Goal: Information Seeking & Learning: Learn about a topic

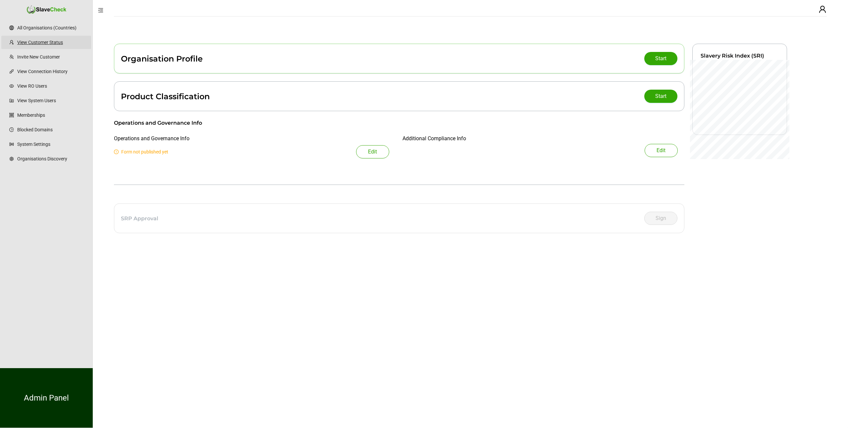
click at [42, 42] on link "View Customer Status" at bounding box center [51, 42] width 69 height 13
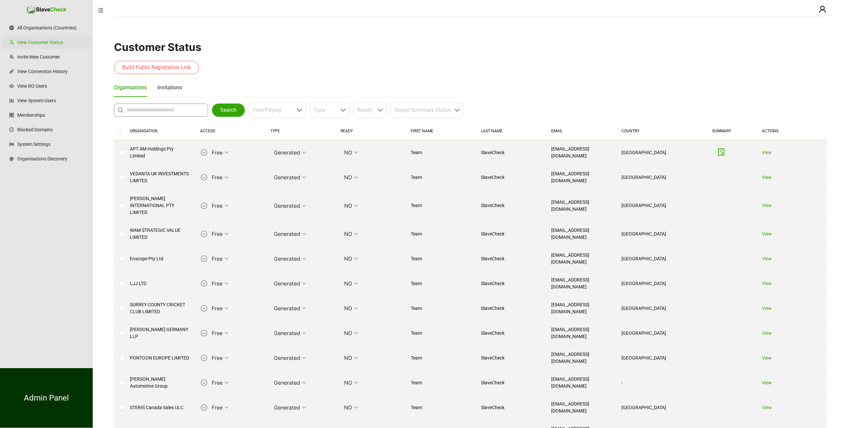
click at [159, 111] on input "text" at bounding box center [162, 110] width 72 height 8
type input "**********"
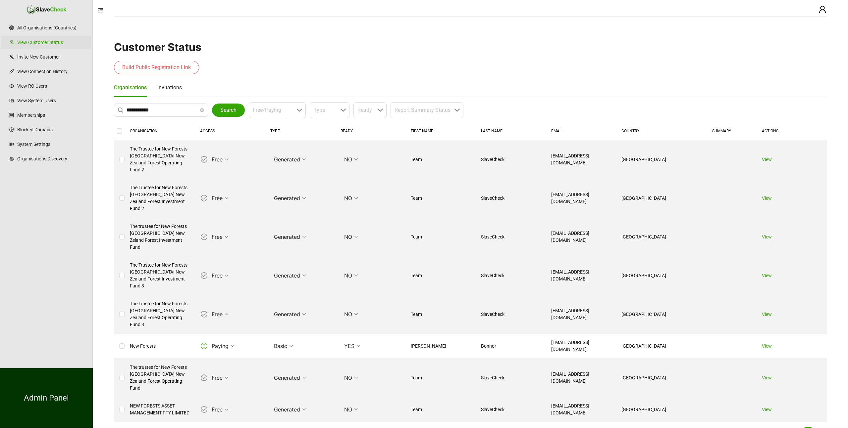
click at [766, 344] on link "View" at bounding box center [767, 346] width 10 height 5
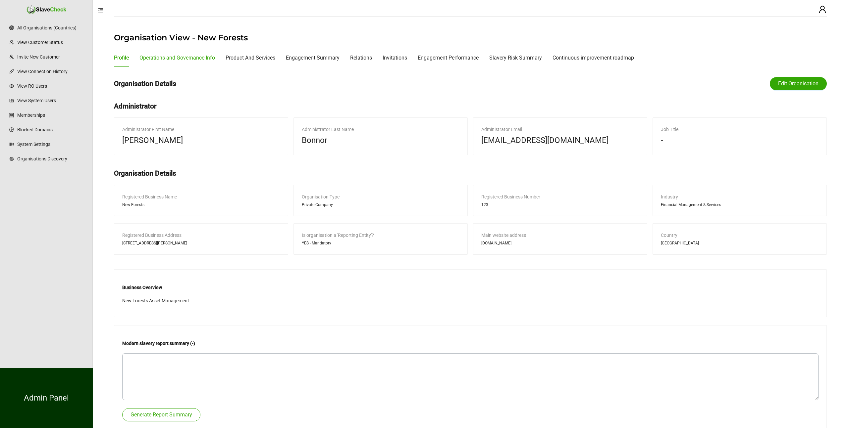
click at [183, 56] on div "Operations and Governance Info" at bounding box center [176, 58] width 75 height 8
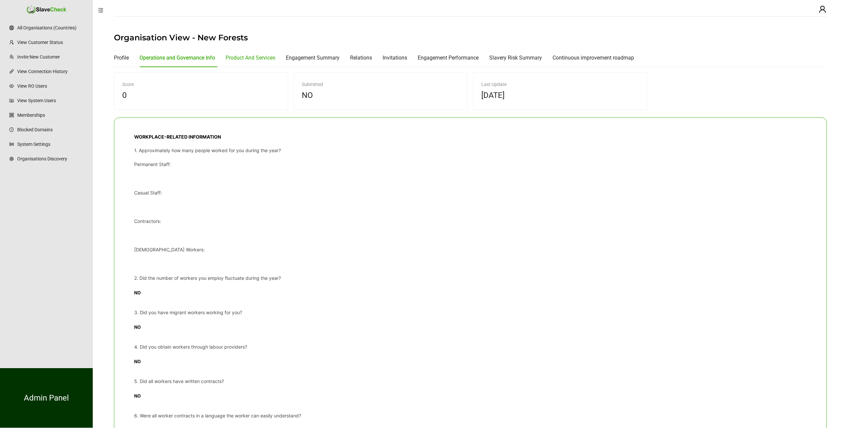
click at [256, 59] on div "Product And Services" at bounding box center [250, 58] width 50 height 8
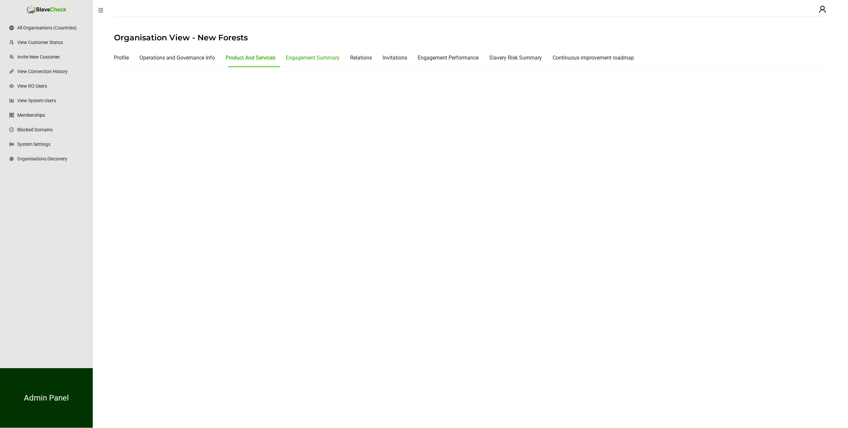
click at [308, 55] on div "Engagement Summary" at bounding box center [313, 58] width 54 height 8
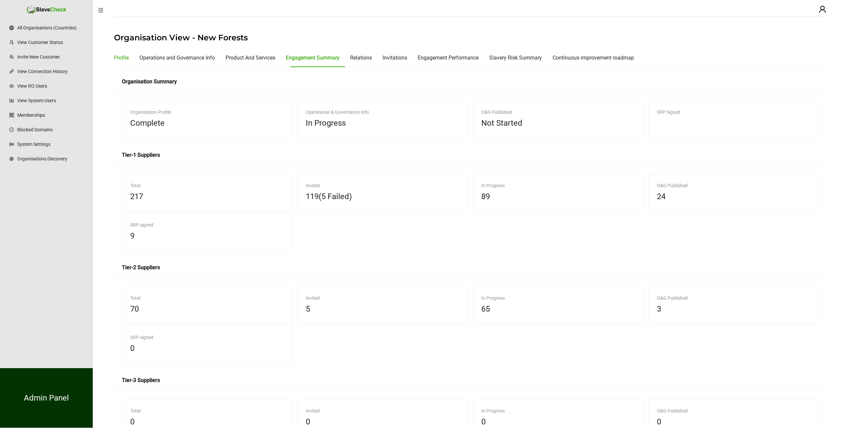
click at [119, 58] on div "Profile" at bounding box center [121, 58] width 15 height 8
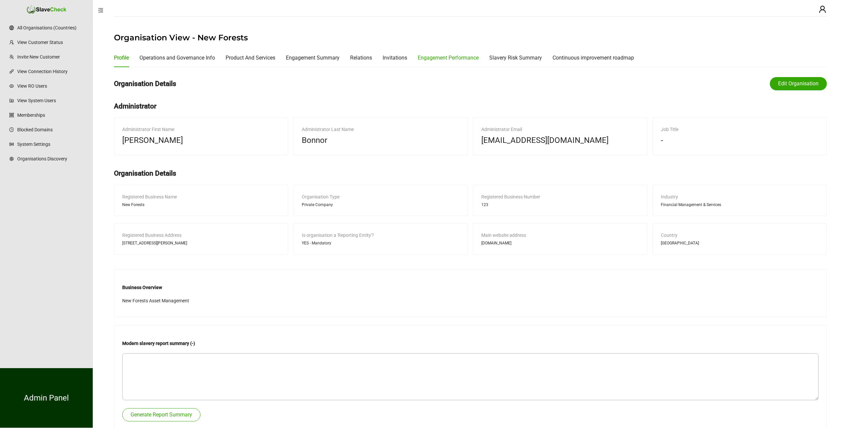
click at [445, 58] on div "Engagement Performance" at bounding box center [448, 58] width 61 height 8
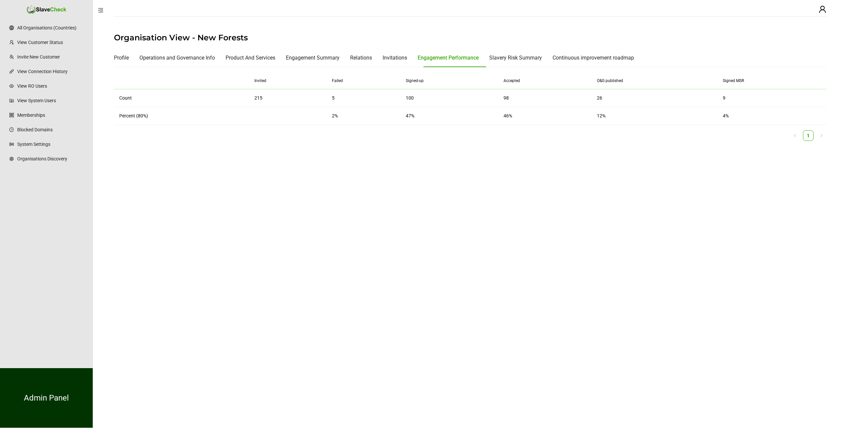
click at [435, 158] on main "Organisation View - New Forests Profile Operations and Governance Info Product …" at bounding box center [470, 224] width 755 height 407
click at [513, 54] on div "Slavery Risk Summary" at bounding box center [515, 58] width 53 height 8
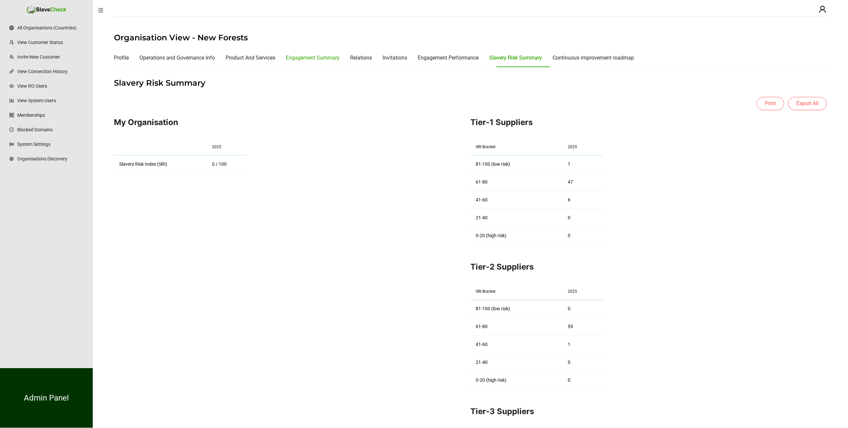
click at [321, 57] on div "Engagement Summary" at bounding box center [313, 58] width 54 height 8
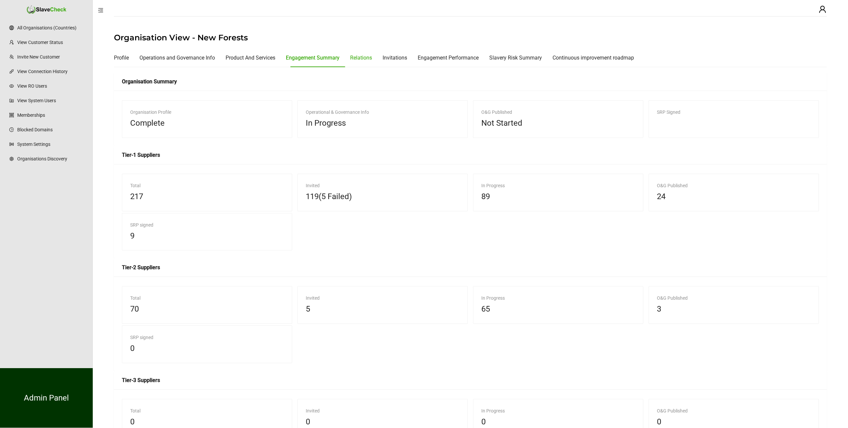
click at [369, 55] on div "Relations" at bounding box center [361, 58] width 22 height 8
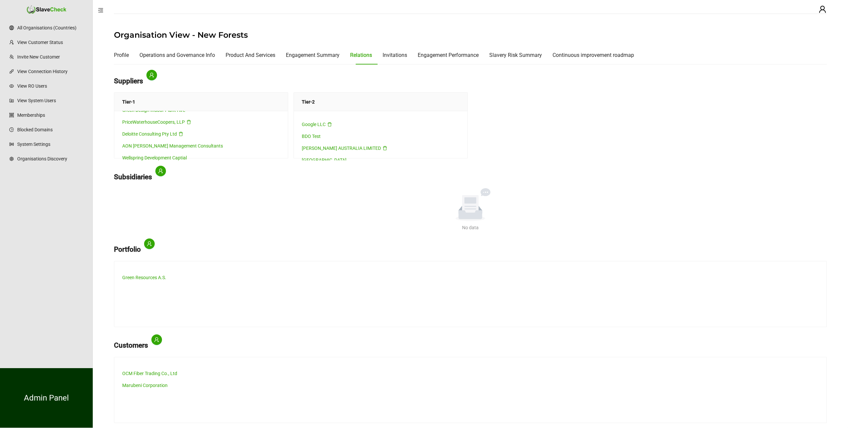
scroll to position [1134, 0]
click at [594, 54] on div "Continuous improvement roadmap" at bounding box center [592, 55] width 81 height 8
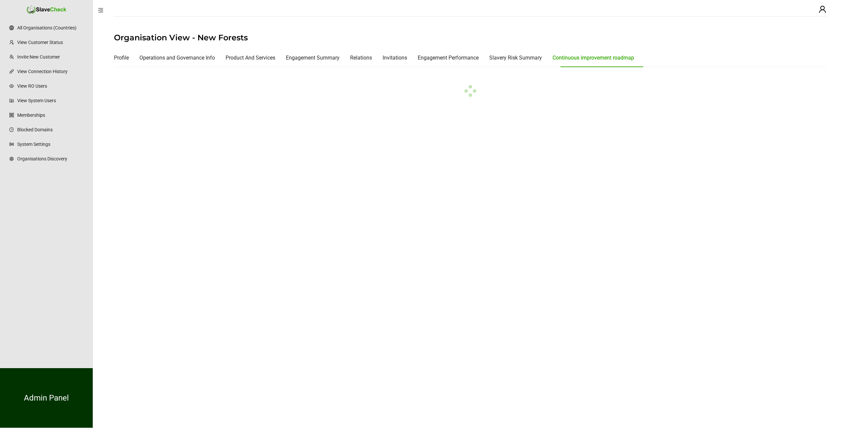
scroll to position [0, 0]
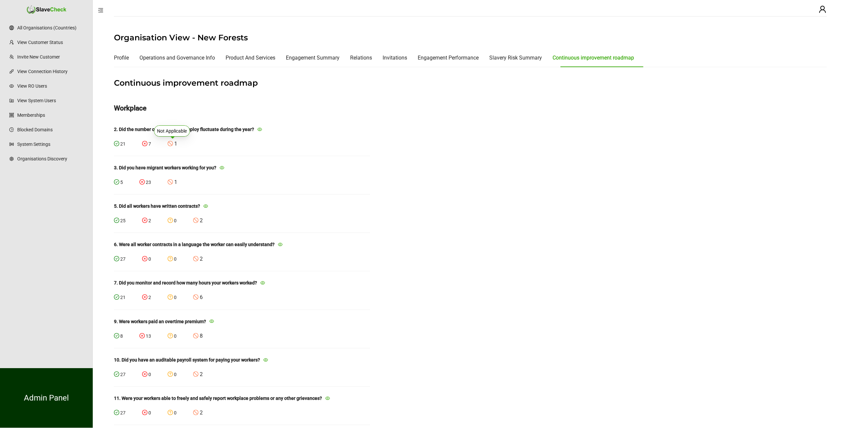
click at [171, 144] on icon "stop" at bounding box center [170, 143] width 5 height 5
click at [262, 130] on icon "eye" at bounding box center [259, 129] width 5 height 3
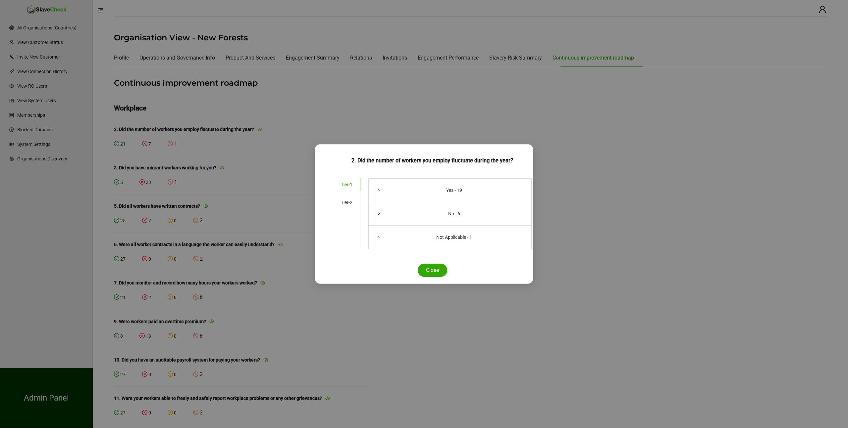
click at [377, 187] on div "Yes - 19" at bounding box center [450, 190] width 163 height 23
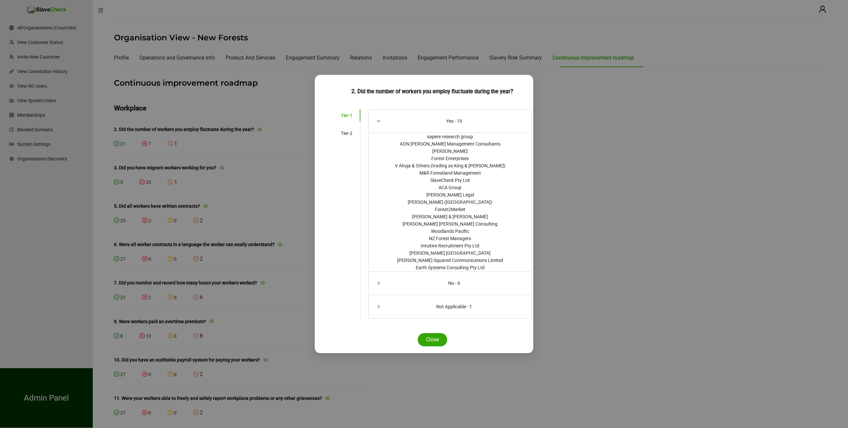
click at [379, 282] on icon "collapsed" at bounding box center [378, 283] width 2 height 3
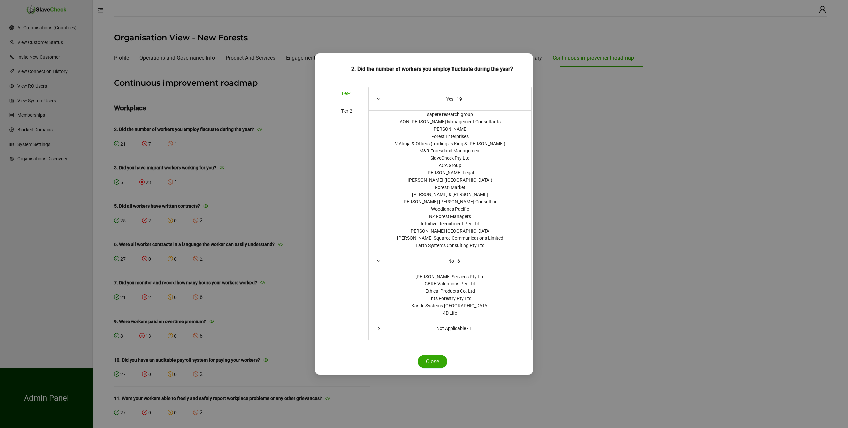
click at [378, 327] on icon "collapsed" at bounding box center [378, 329] width 4 height 4
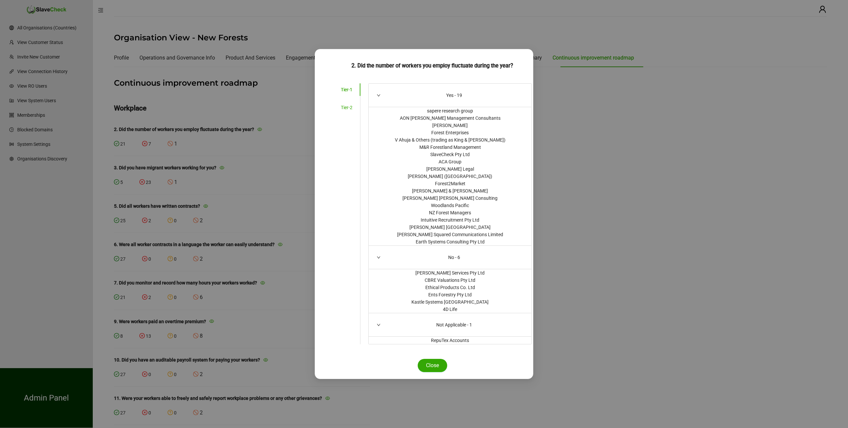
click at [346, 106] on div "Tier-2" at bounding box center [347, 107] width 12 height 7
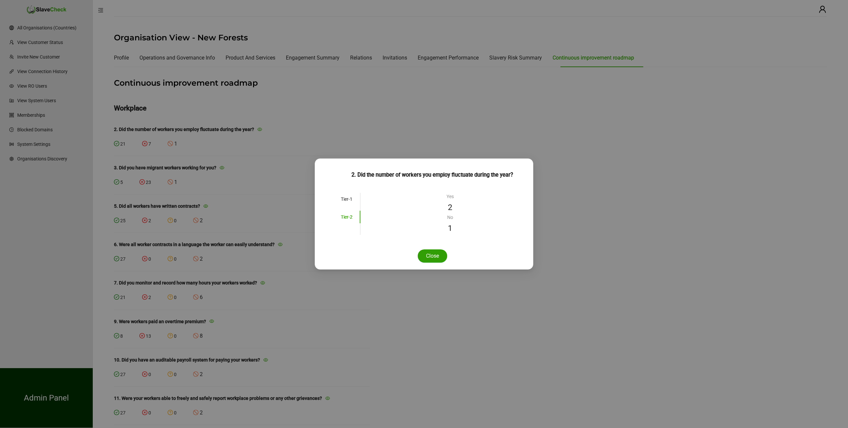
click at [436, 261] on button "Close" at bounding box center [432, 256] width 29 height 13
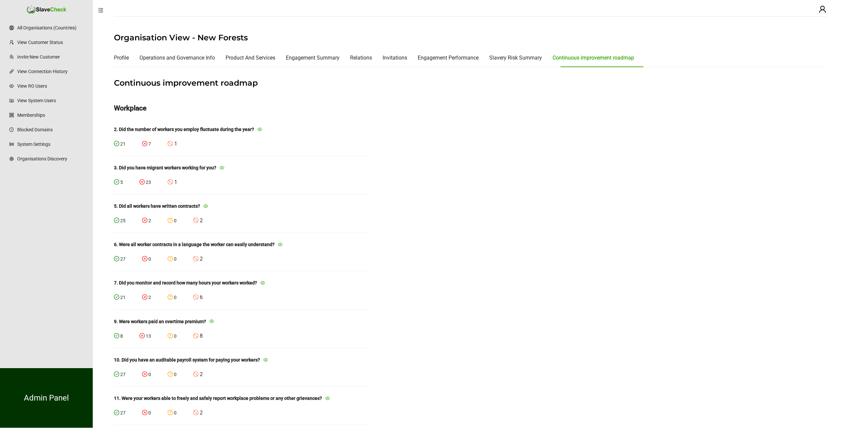
click at [224, 166] on icon "eye" at bounding box center [222, 168] width 5 height 5
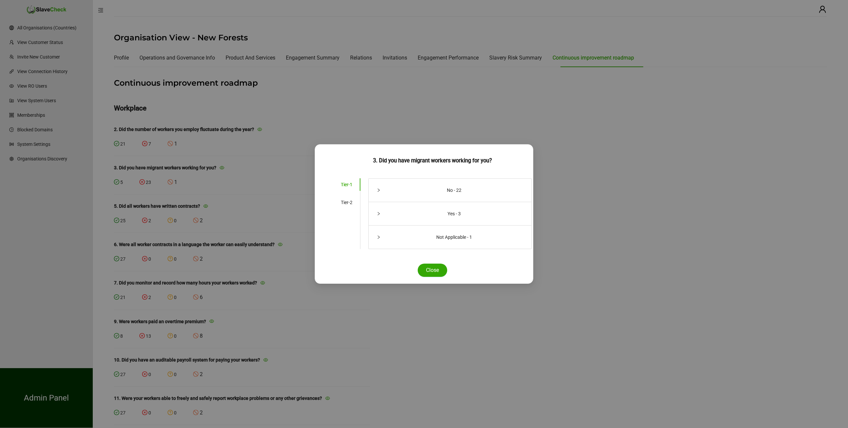
click at [380, 237] on icon "collapsed" at bounding box center [378, 237] width 4 height 4
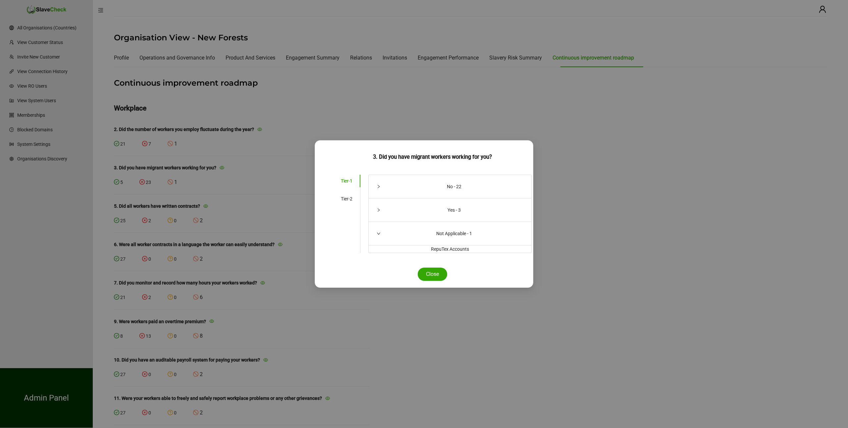
click at [380, 209] on icon "collapsed" at bounding box center [378, 210] width 4 height 4
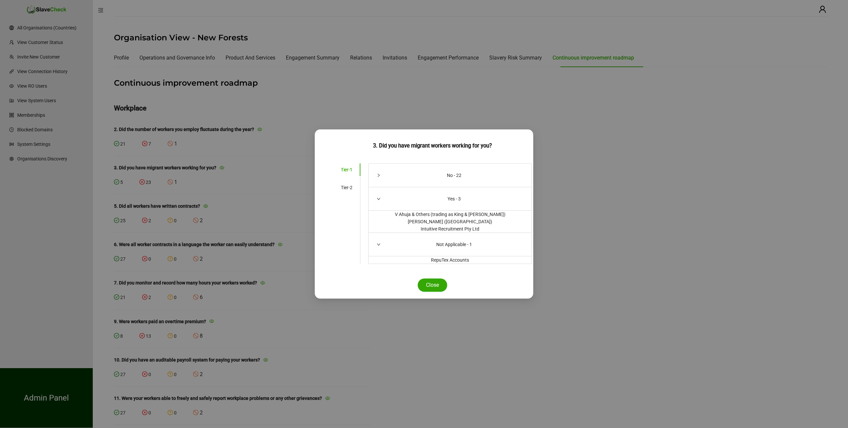
click at [379, 175] on icon "collapsed" at bounding box center [378, 175] width 2 height 3
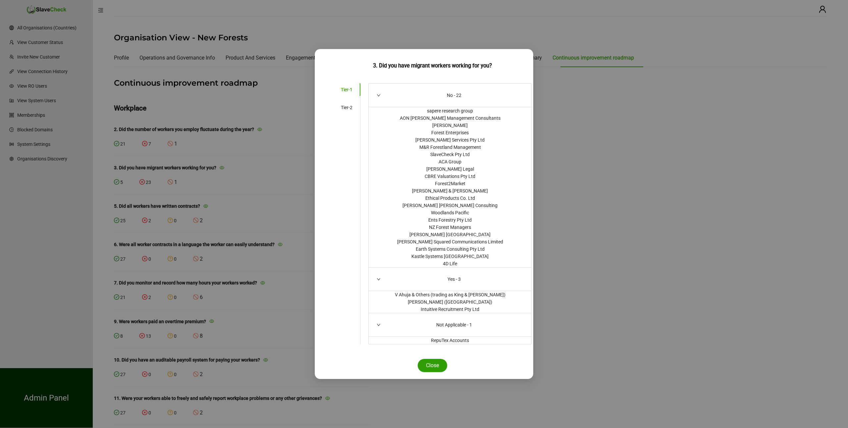
click at [434, 370] on button "Close" at bounding box center [432, 365] width 29 height 13
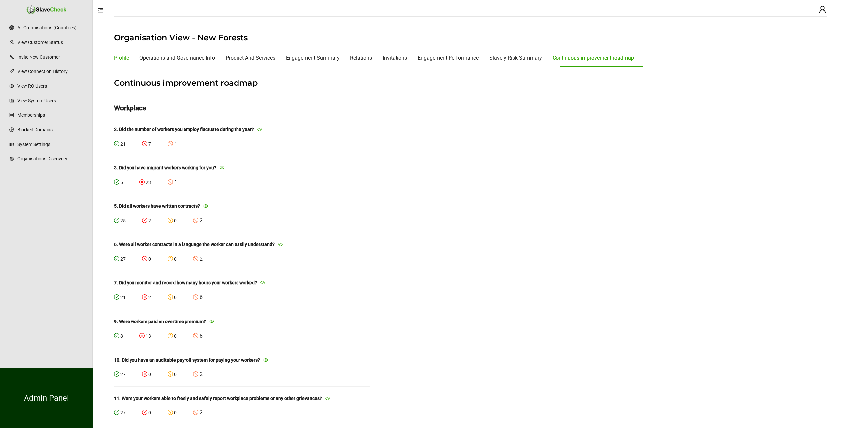
click at [117, 56] on div "Profile" at bounding box center [121, 58] width 15 height 8
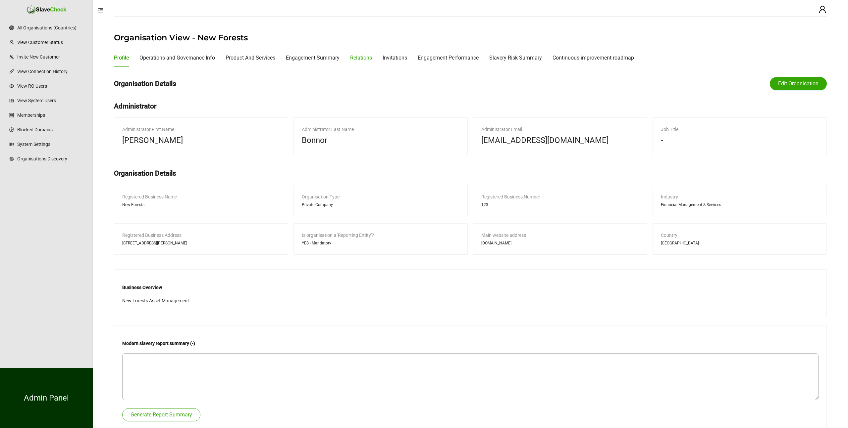
click at [367, 57] on div "Relations" at bounding box center [361, 58] width 22 height 8
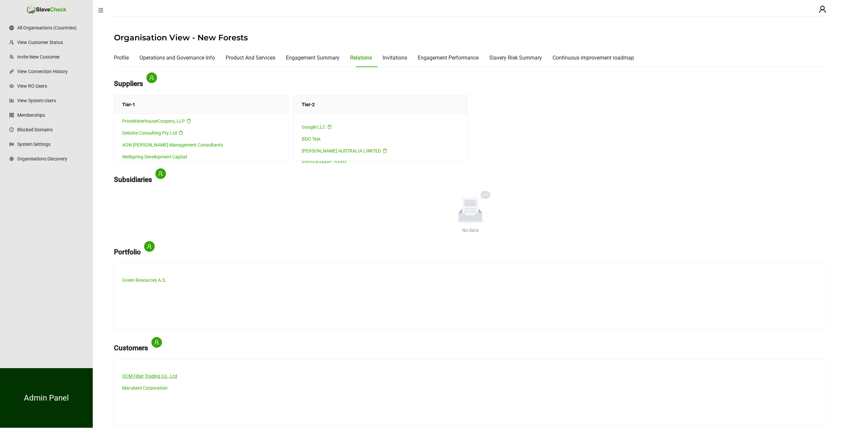
click at [146, 375] on link "OCM Fiber Trading Co., Ltd" at bounding box center [149, 376] width 55 height 5
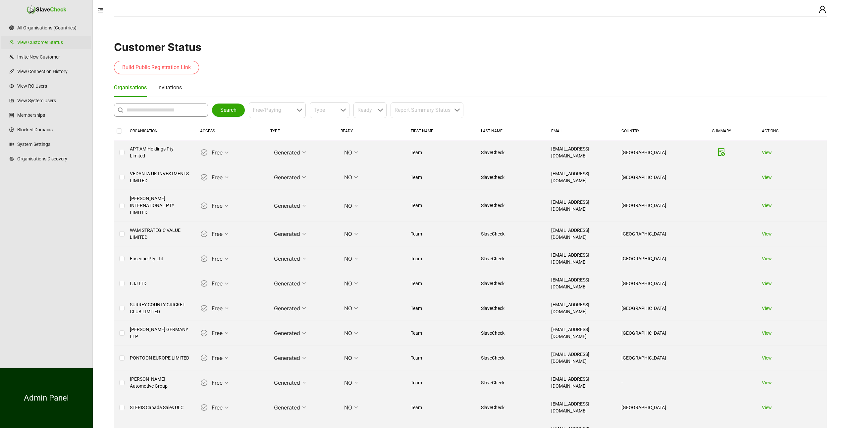
click at [155, 110] on input "text" at bounding box center [162, 110] width 72 height 8
type input "**********"
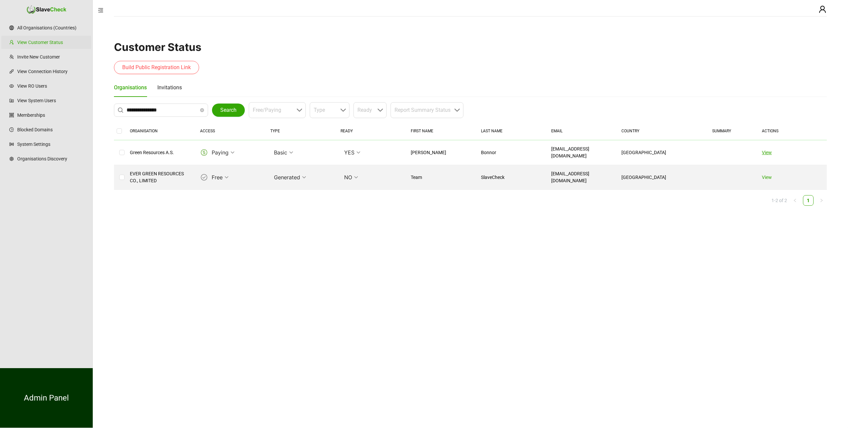
click at [767, 151] on link "View" at bounding box center [767, 152] width 10 height 5
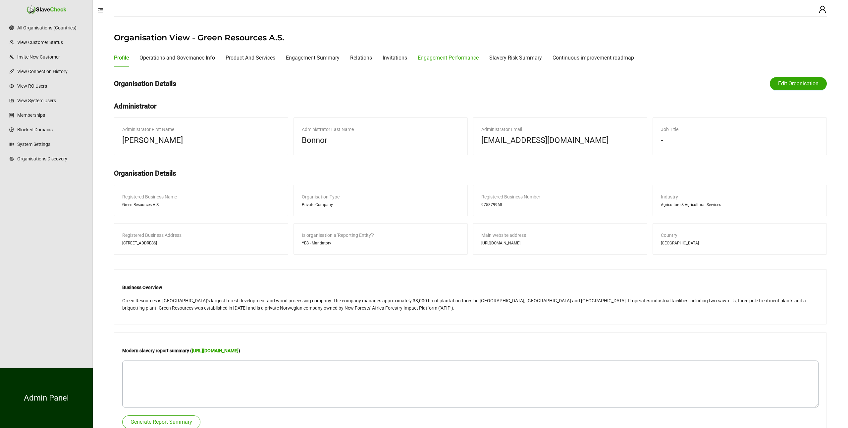
click at [439, 57] on div "Engagement Performance" at bounding box center [448, 58] width 61 height 8
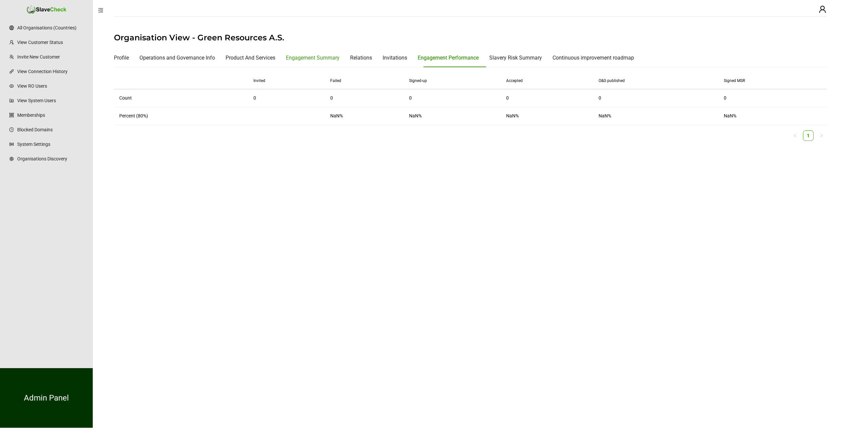
click at [320, 59] on div "Engagement Summary" at bounding box center [313, 58] width 54 height 8
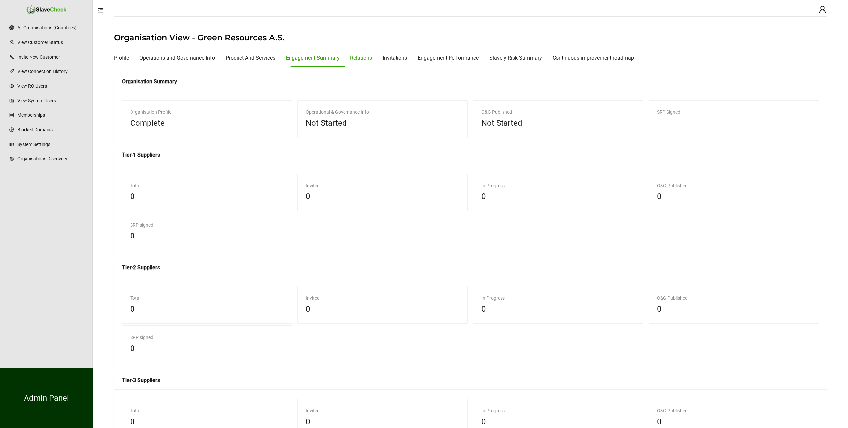
click at [368, 60] on div "Relations" at bounding box center [361, 58] width 22 height 8
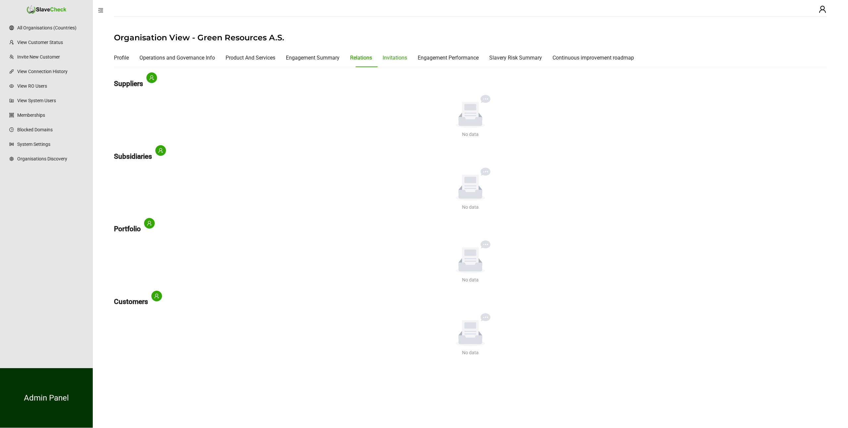
click at [402, 55] on div "Invitations" at bounding box center [394, 58] width 25 height 8
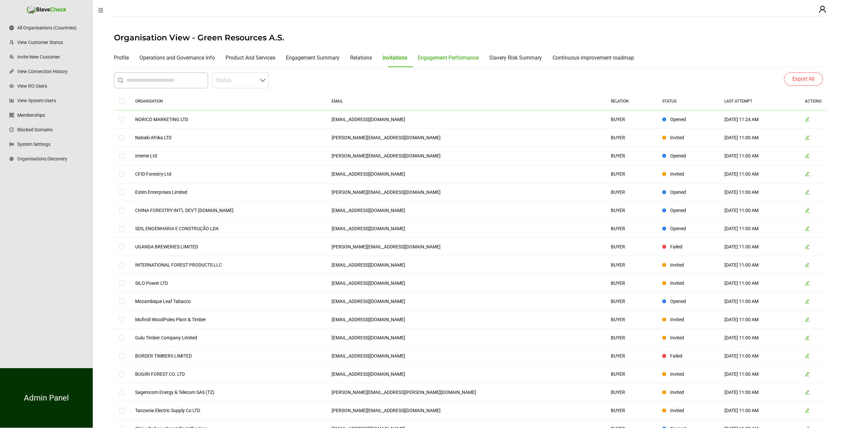
click at [465, 54] on div "Engagement Performance" at bounding box center [448, 58] width 61 height 8
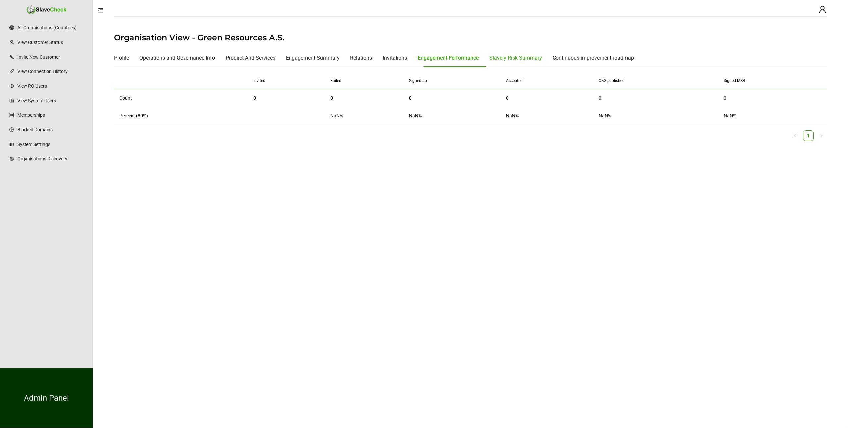
click at [522, 58] on div "Slavery Risk Summary" at bounding box center [515, 58] width 53 height 8
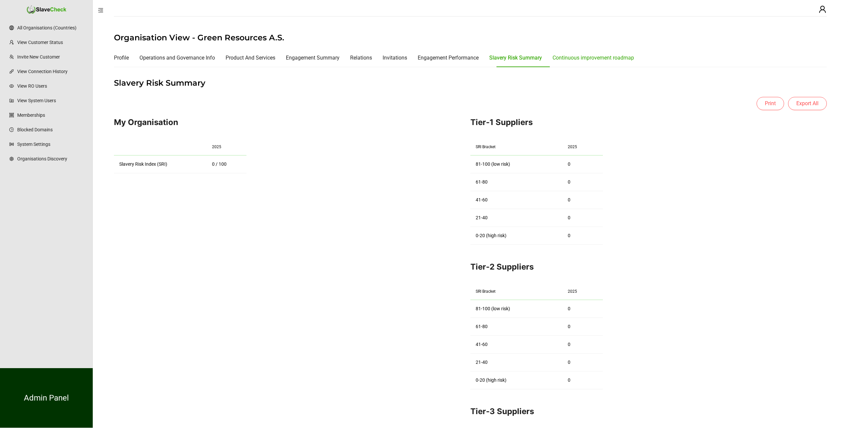
click at [571, 59] on div "Continuous improvement roadmap" at bounding box center [592, 58] width 81 height 8
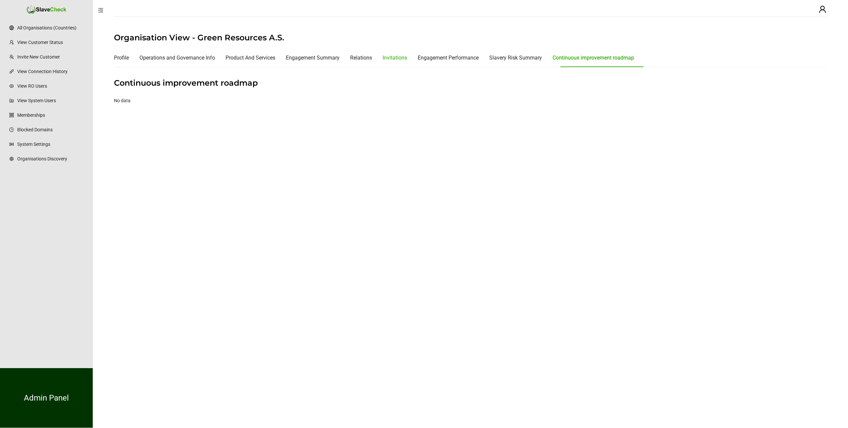
click at [395, 57] on div "Invitations" at bounding box center [394, 58] width 25 height 8
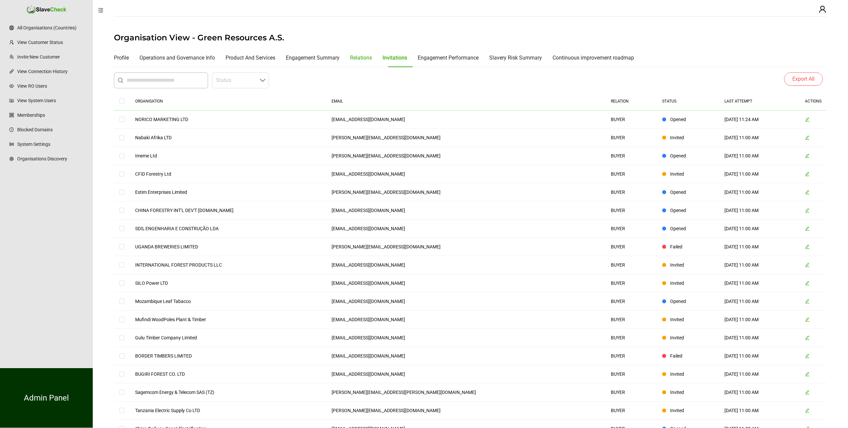
click at [370, 60] on div "Relations" at bounding box center [361, 58] width 22 height 8
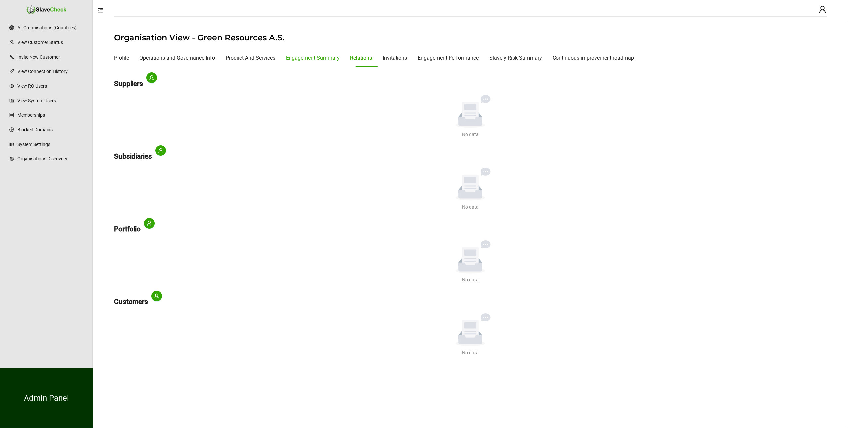
click at [314, 59] on div "Engagement Summary" at bounding box center [313, 58] width 54 height 8
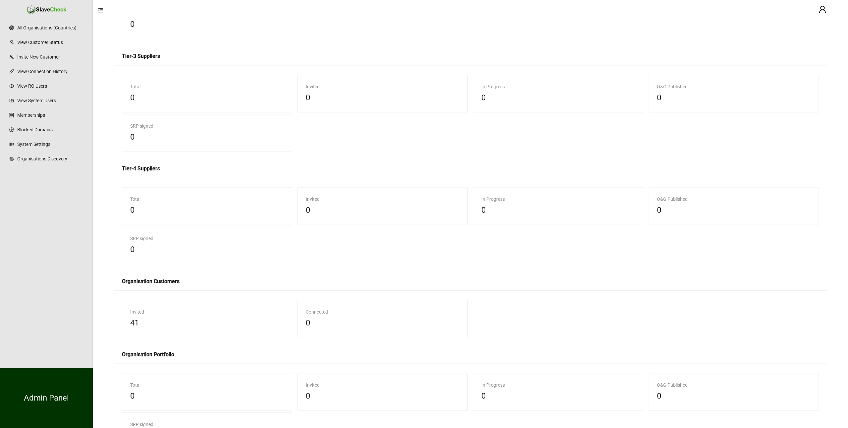
scroll to position [472, 0]
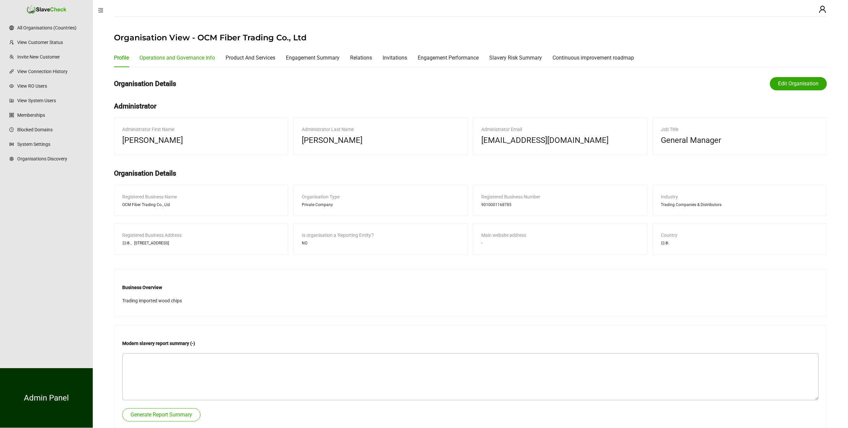
click at [163, 59] on div "Operations and Governance Info" at bounding box center [176, 58] width 75 height 8
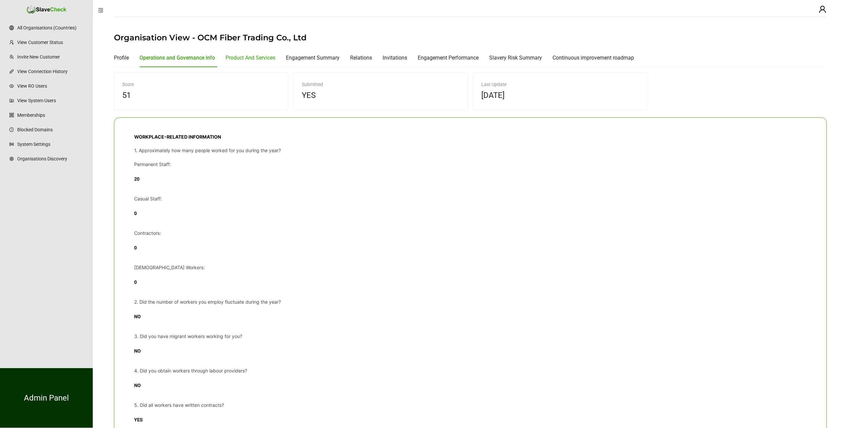
click at [244, 59] on div "Product And Services" at bounding box center [250, 58] width 50 height 8
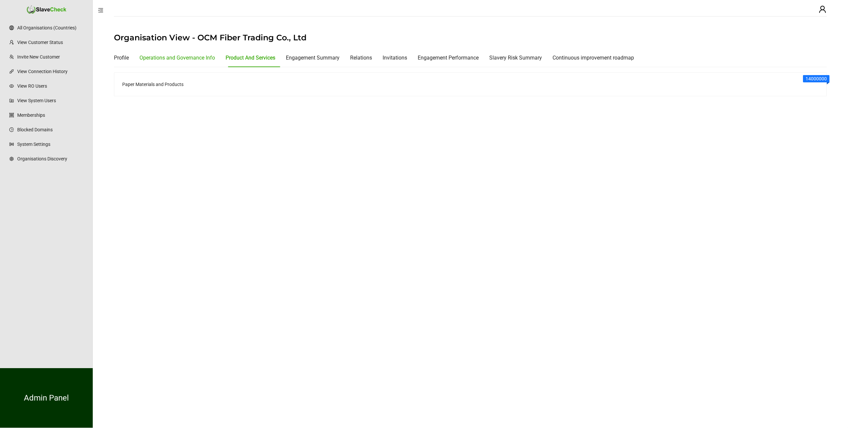
click at [174, 55] on div "Operations and Governance Info" at bounding box center [176, 58] width 75 height 8
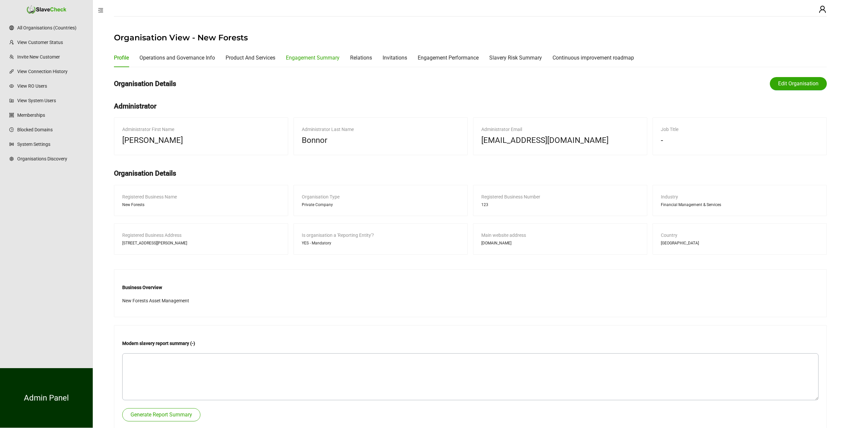
click at [310, 56] on div "Engagement Summary" at bounding box center [313, 58] width 54 height 8
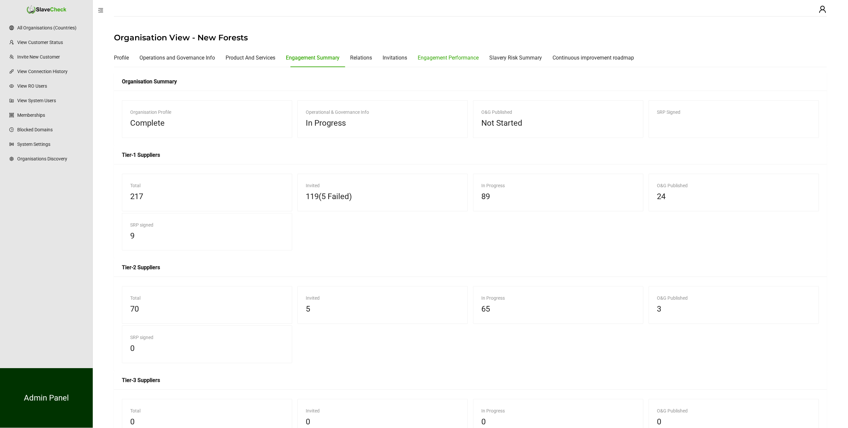
click at [465, 55] on div "Engagement Performance" at bounding box center [448, 58] width 61 height 8
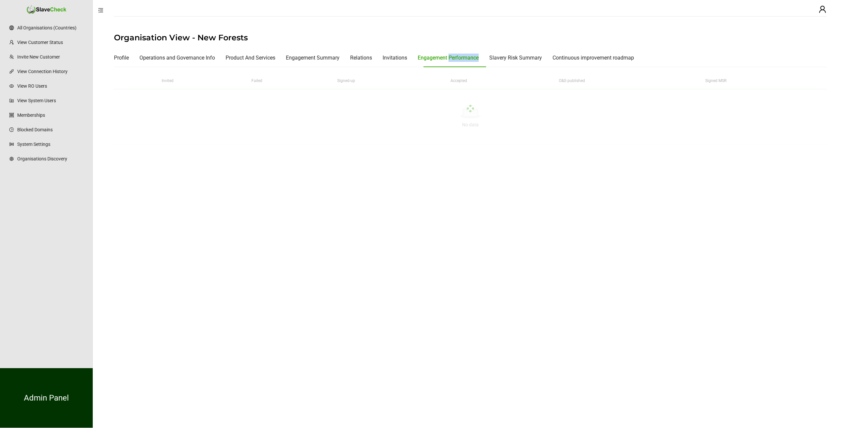
click at [465, 55] on div "Engagement Performance" at bounding box center [448, 58] width 61 height 8
click at [324, 59] on div "Engagement Summary" at bounding box center [313, 58] width 54 height 8
